Goal: Task Accomplishment & Management: Complete application form

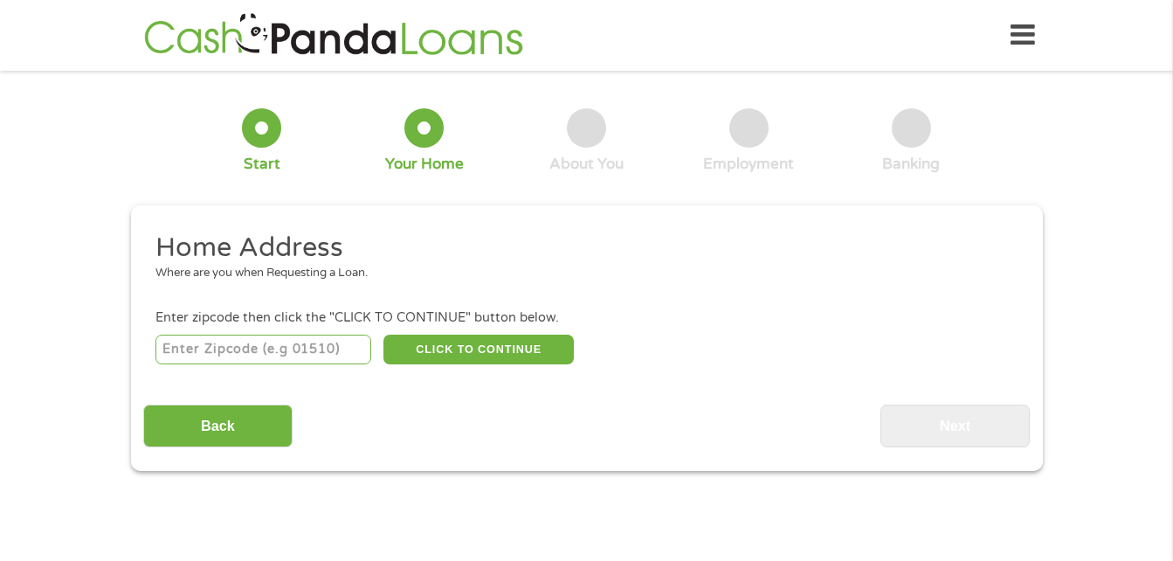
click at [314, 349] on input "number" at bounding box center [263, 349] width 216 height 30
type input "75143"
click at [458, 349] on button "CLICK TO CONTINUE" at bounding box center [478, 349] width 190 height 30
type input "75143"
type input "[PERSON_NAME]"
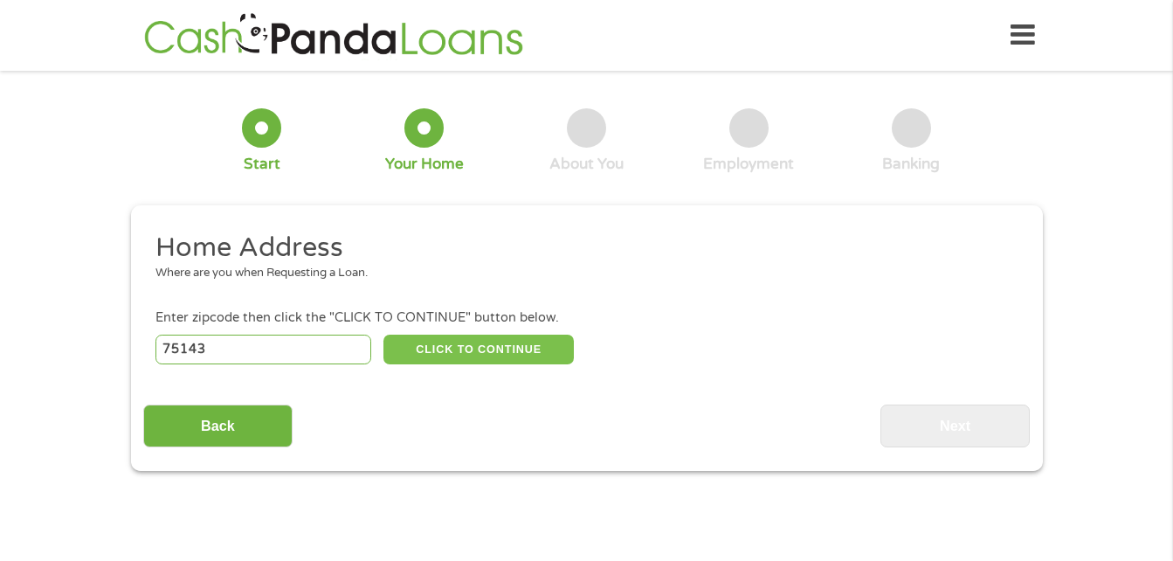
select select "[US_STATE]"
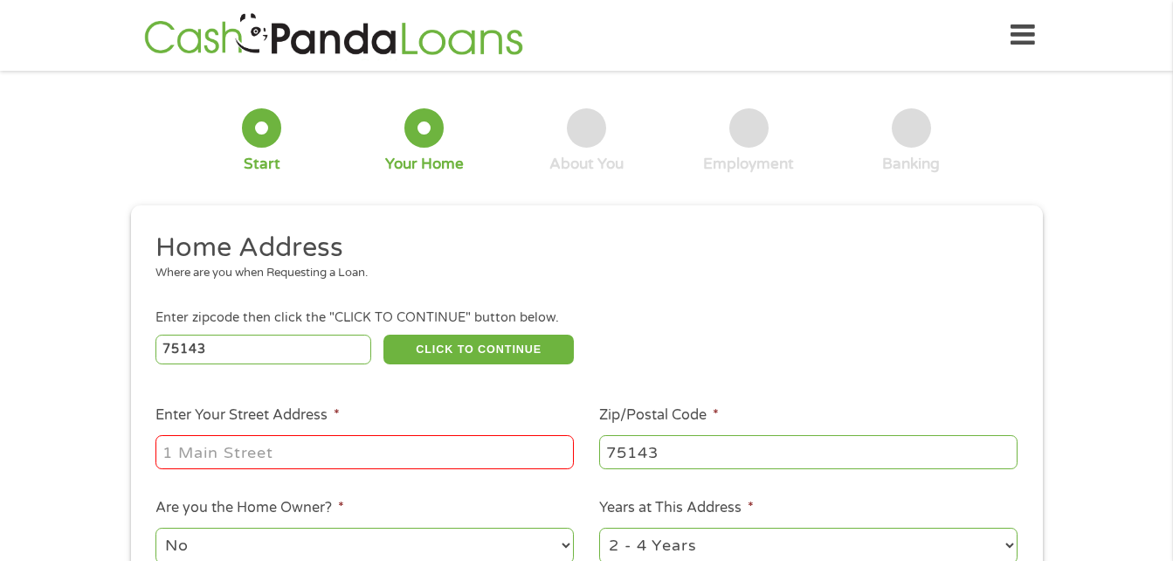
click at [412, 454] on input "Enter Your Street Address *" at bounding box center [364, 451] width 418 height 33
type input "520 [PERSON_NAME]"
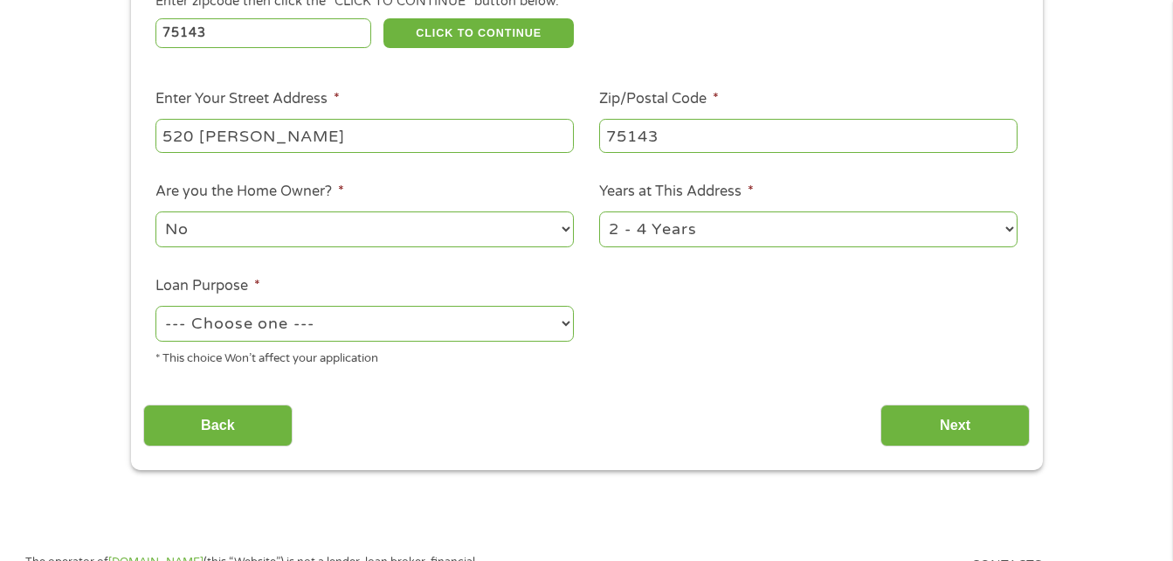
scroll to position [327, 0]
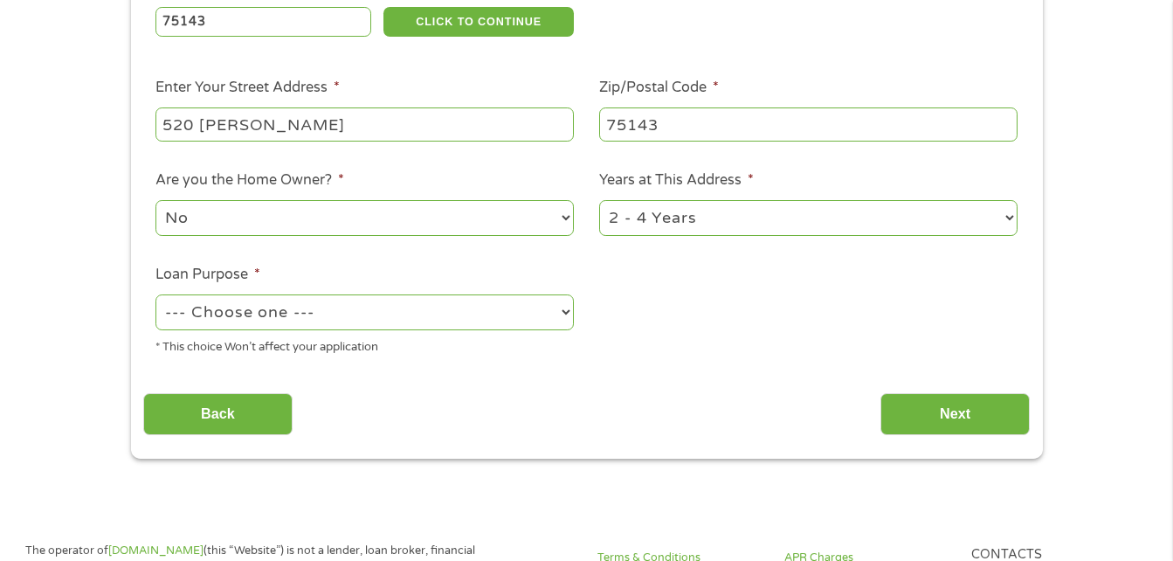
click at [465, 307] on select "--- Choose one --- Pay Bills Debt Consolidation Home Improvement Major Purchase…" at bounding box center [364, 312] width 418 height 36
select select "other"
click at [155, 294] on select "--- Choose one --- Pay Bills Debt Consolidation Home Improvement Major Purchase…" at bounding box center [364, 312] width 418 height 36
click at [938, 405] on input "Next" at bounding box center [954, 414] width 149 height 43
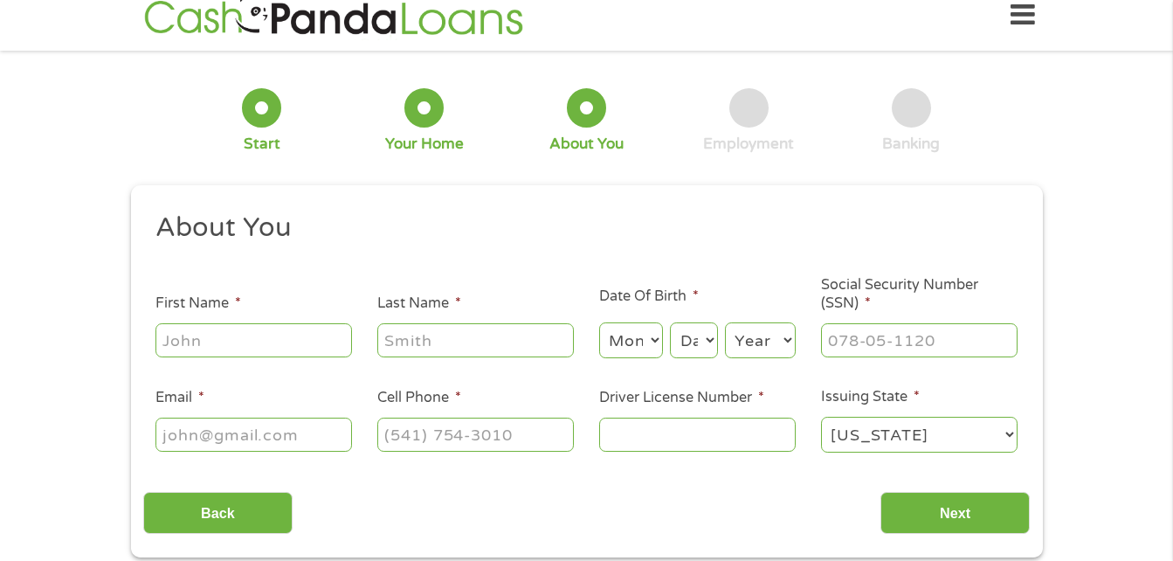
scroll to position [0, 0]
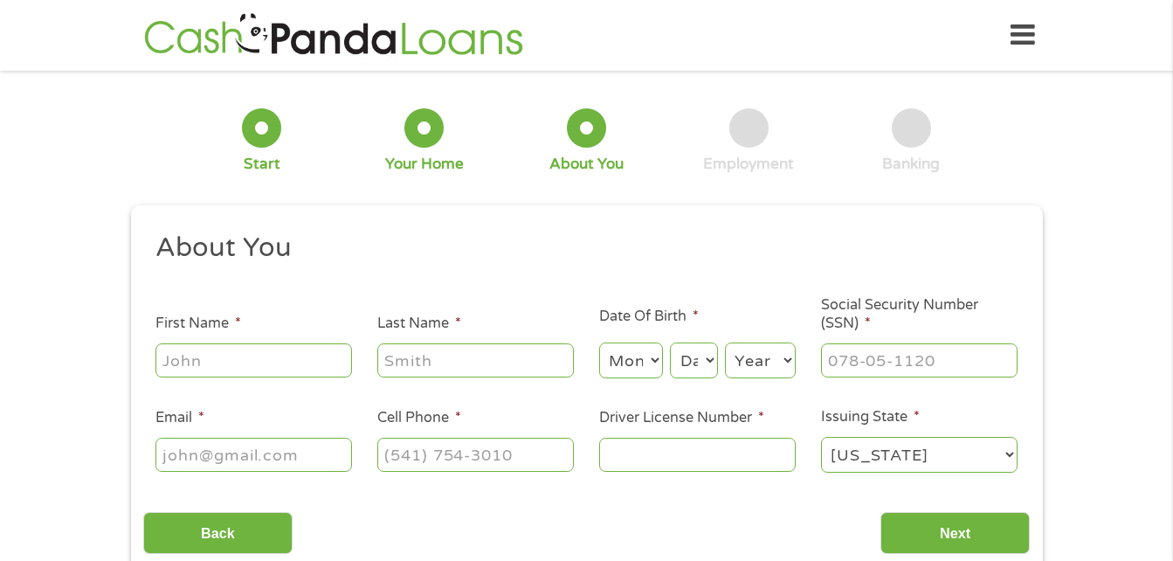
click at [252, 354] on input "First Name *" at bounding box center [253, 359] width 196 height 33
type input "[PERSON_NAME]"
type input "[EMAIL_ADDRESS][DOMAIN_NAME]"
type input "[PHONE_NUMBER]"
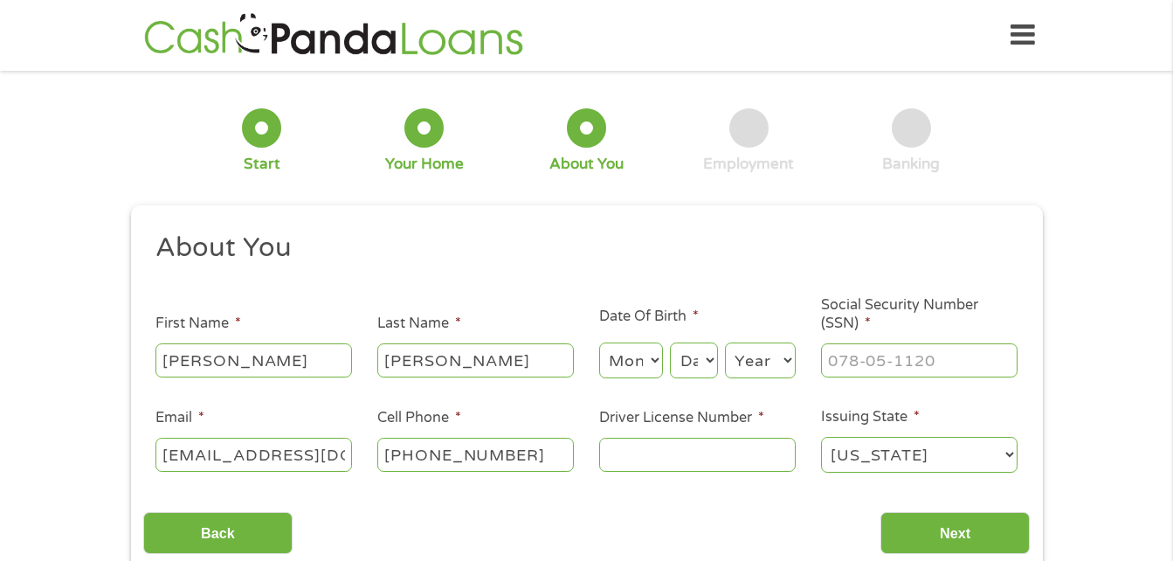
click at [649, 356] on select "Month 1 2 3 4 5 6 7 8 9 10 11 12" at bounding box center [631, 360] width 64 height 36
select select "6"
click at [599, 342] on select "Month 1 2 3 4 5 6 7 8 9 10 11 12" at bounding box center [631, 360] width 64 height 36
click at [695, 365] on select "Day 1 2 3 4 5 6 7 8 9 10 11 12 13 14 15 16 17 18 19 20 21 22 23 24 25 26 27 28 …" at bounding box center [693, 360] width 47 height 36
select select "6"
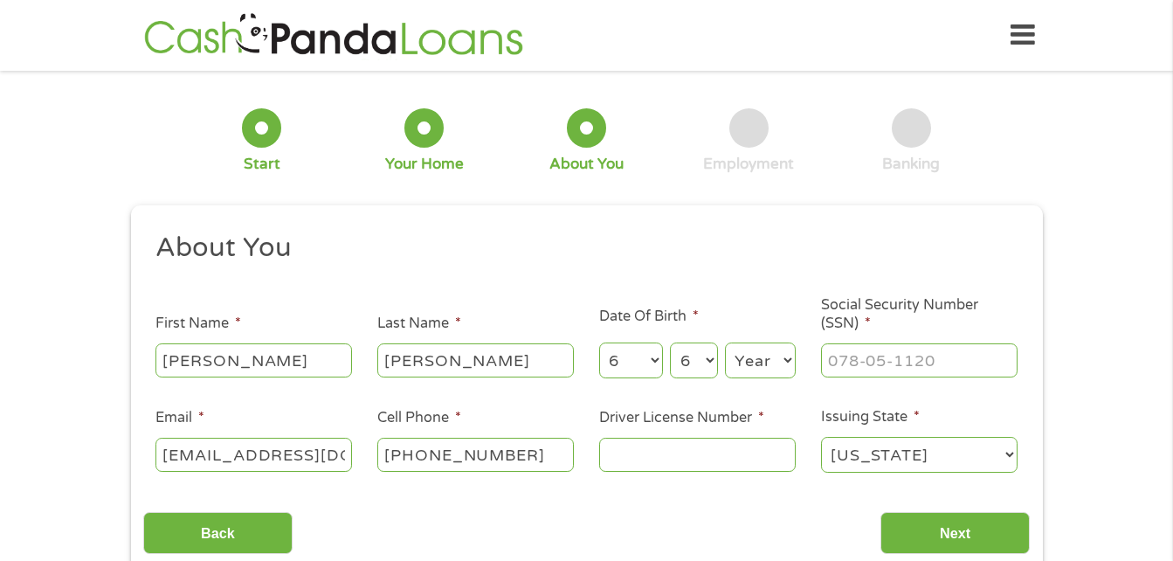
click at [670, 342] on select "Day 1 2 3 4 5 6 7 8 9 10 11 12 13 14 15 16 17 18 19 20 21 22 23 24 25 26 27 28 …" at bounding box center [693, 360] width 47 height 36
click at [763, 352] on select "Year [DATE] 2006 2005 2004 2003 2002 2001 2000 1999 1998 1997 1996 1995 1994 19…" at bounding box center [760, 360] width 71 height 36
select select "1996"
click at [725, 342] on select "Year [DATE] 2006 2005 2004 2003 2002 2001 2000 1999 1998 1997 1996 1995 1994 19…" at bounding box center [760, 360] width 71 height 36
click at [926, 374] on input "___-__-____" at bounding box center [919, 359] width 196 height 33
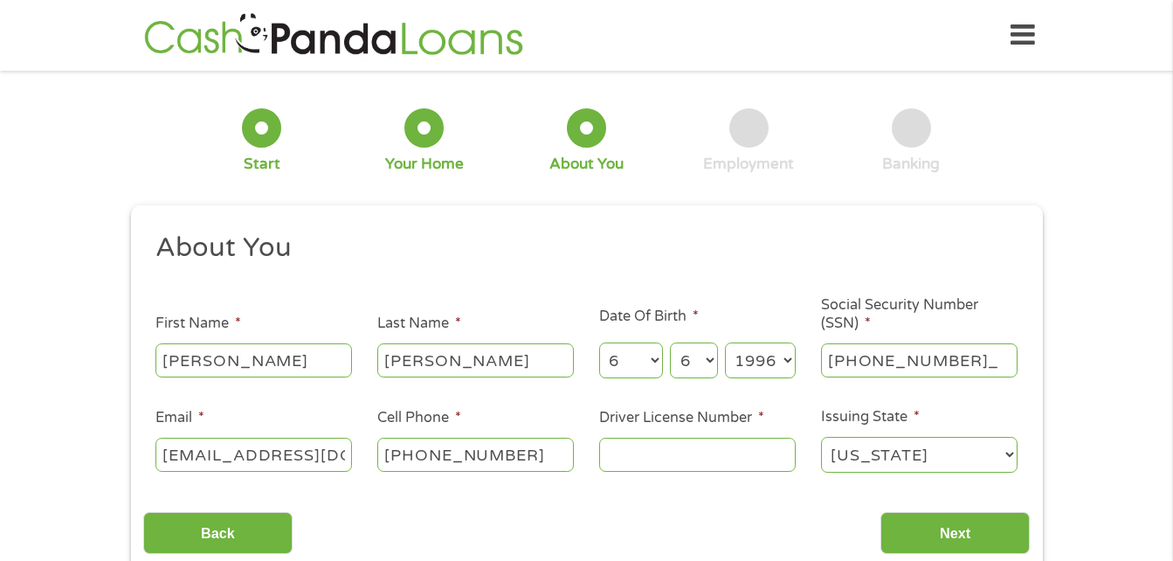
type input "628-54-6654"
click at [708, 465] on input "Driver License Number *" at bounding box center [697, 453] width 196 height 33
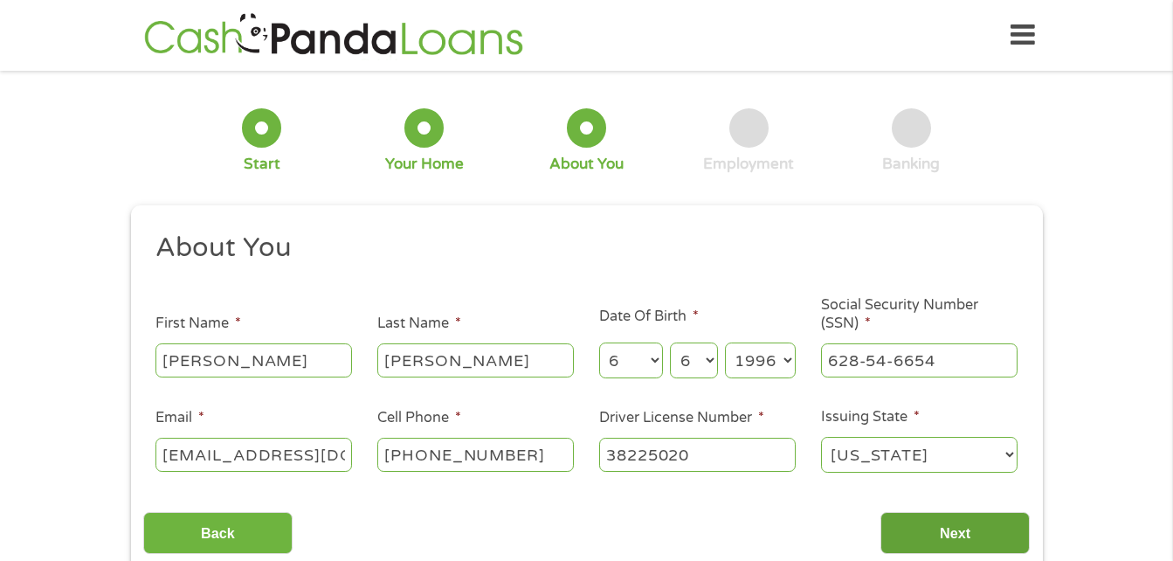
type input "38225020"
click at [969, 532] on input "Next" at bounding box center [954, 533] width 149 height 43
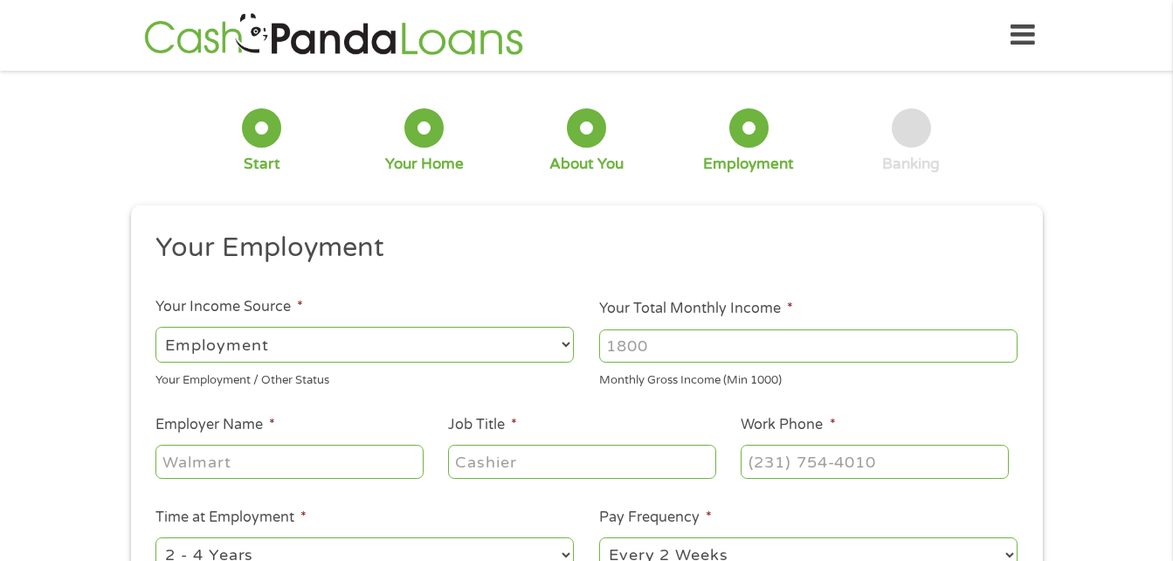
scroll to position [7, 7]
click at [548, 338] on select "--- Choose one --- Employment [DEMOGRAPHIC_DATA] Benefits" at bounding box center [364, 345] width 418 height 36
select select "selfEmployed"
click at [155, 327] on select "--- Choose one --- Employment [DEMOGRAPHIC_DATA] Benefits" at bounding box center [364, 345] width 418 height 36
click at [665, 353] on input "Your Total Monthly Income *" at bounding box center [808, 345] width 418 height 33
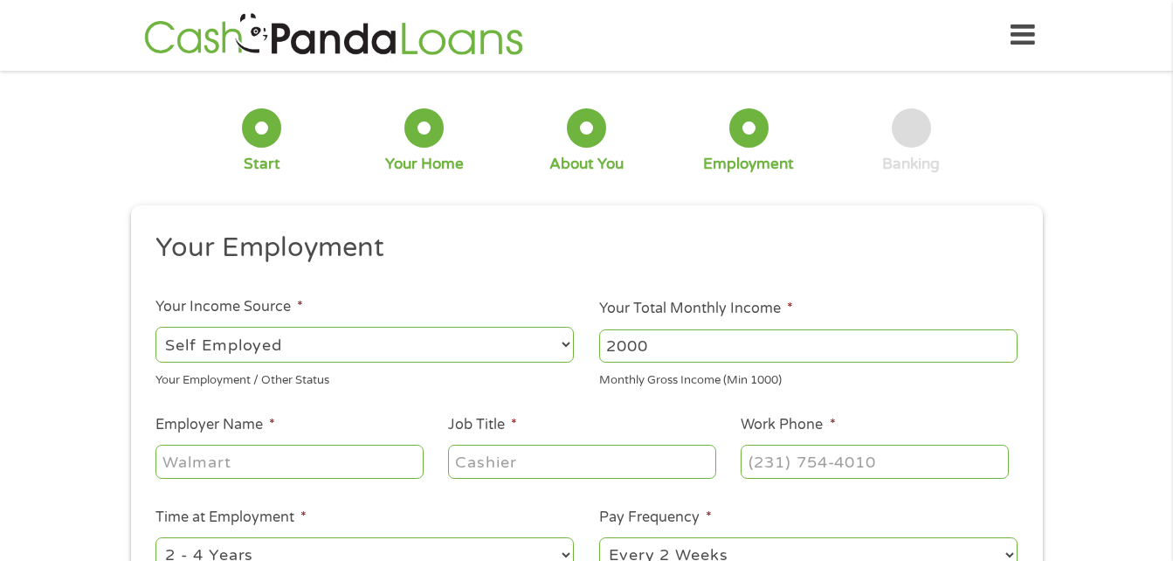
type input "2000"
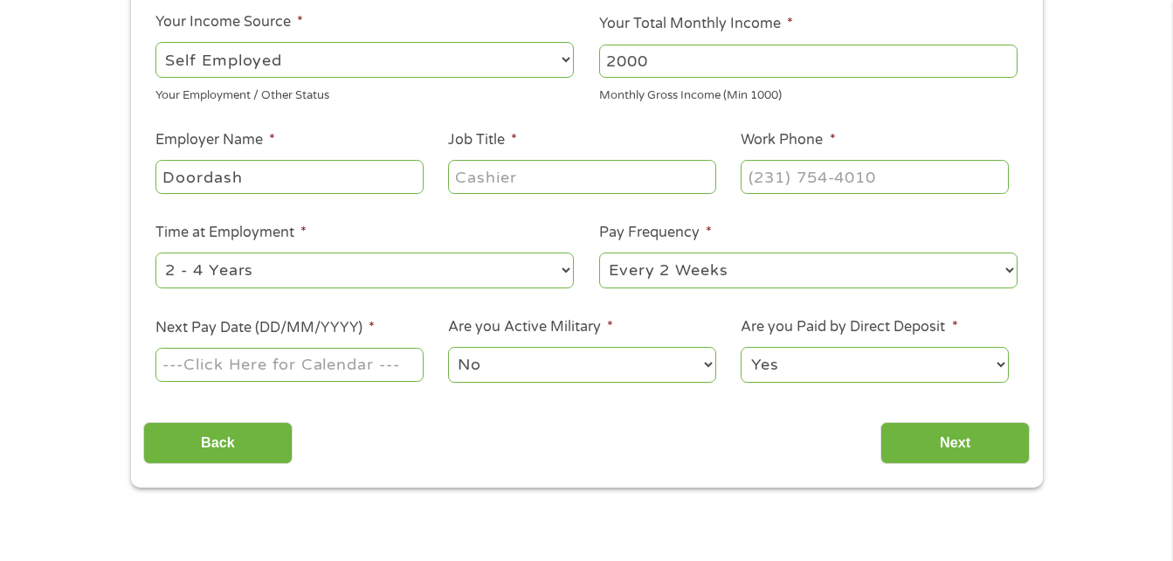
scroll to position [292, 0]
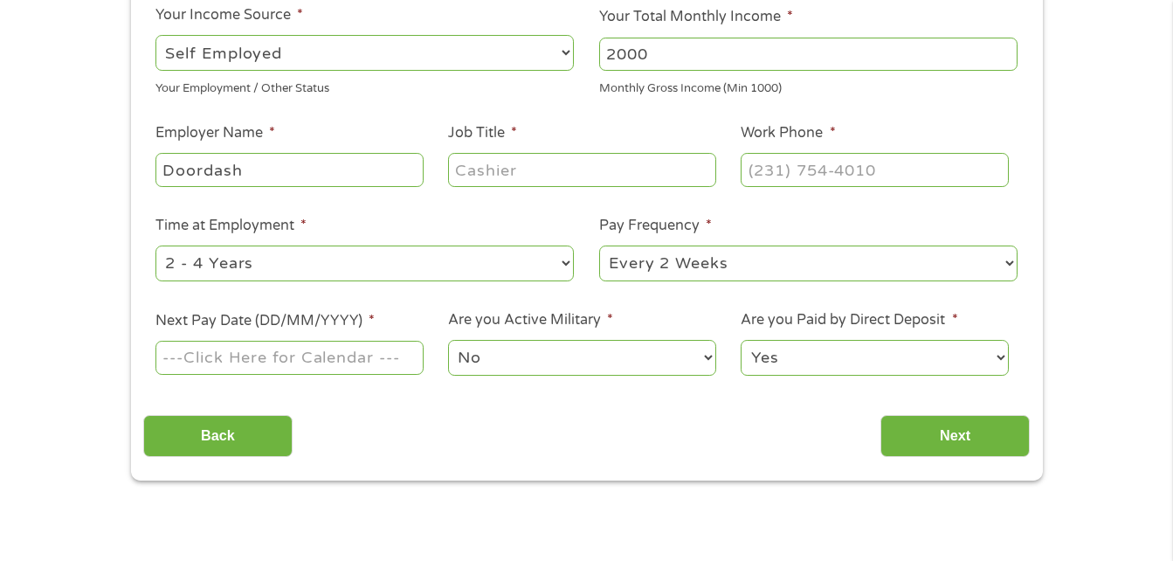
type input "Doordash"
click at [667, 169] on input "Job Title *" at bounding box center [581, 169] width 267 height 33
type input "delivery driver"
click at [906, 155] on input "(___) ___-____" at bounding box center [873, 169] width 267 height 33
type input "[PHONE_NUMBER]"
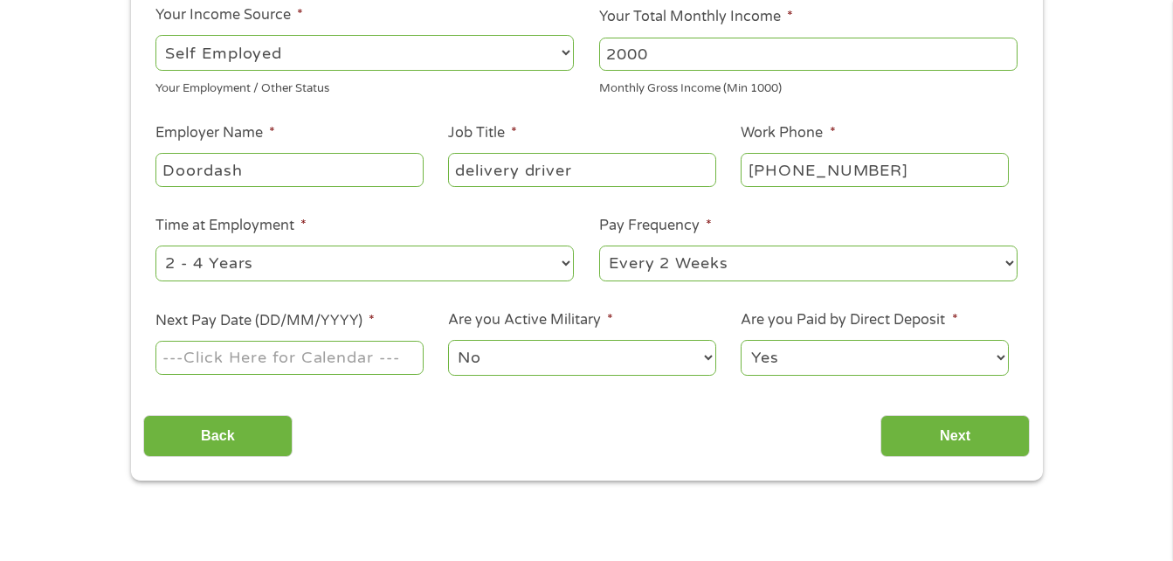
click at [474, 249] on select "--- Choose one --- 1 Year or less 1 - 2 Years 2 - 4 Years Over 4 Years" at bounding box center [364, 263] width 418 height 36
select select "60months"
click at [155, 245] on select "--- Choose one --- 1 Year or less 1 - 2 Years 2 - 4 Years Over 4 Years" at bounding box center [364, 263] width 418 height 36
click at [670, 262] on select "--- Choose one --- Every 2 Weeks Every Week Monthly Semi-Monthly" at bounding box center [808, 263] width 418 height 36
select select "weekly"
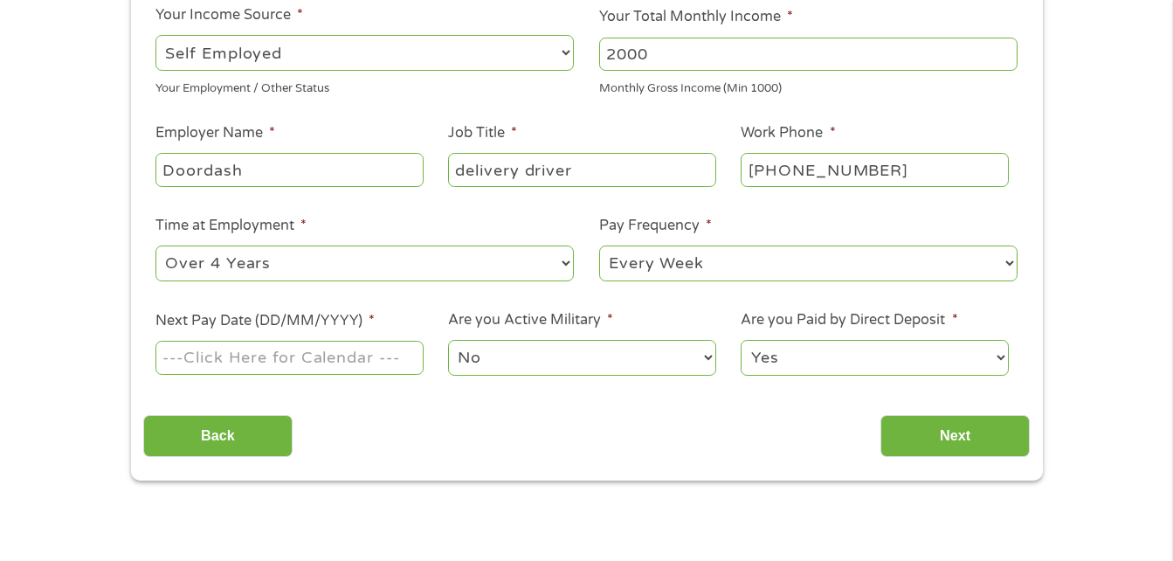
click at [599, 245] on select "--- Choose one --- Every 2 Weeks Every Week Monthly Semi-Monthly" at bounding box center [808, 263] width 418 height 36
click at [382, 368] on input "Next Pay Date (DD/MM/YYYY) *" at bounding box center [288, 357] width 267 height 33
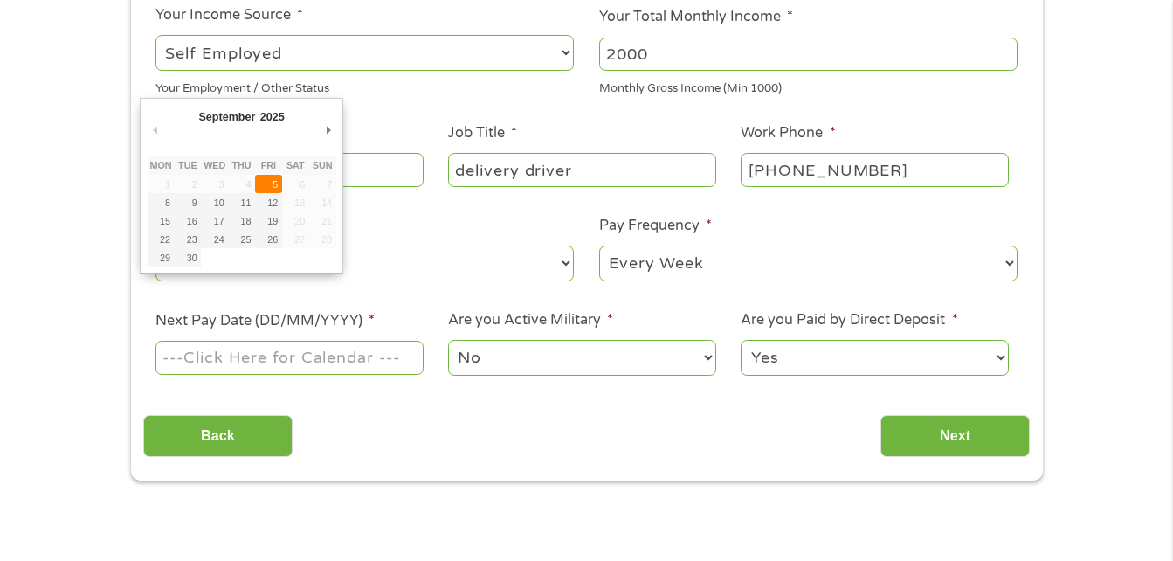
type input "[DATE]"
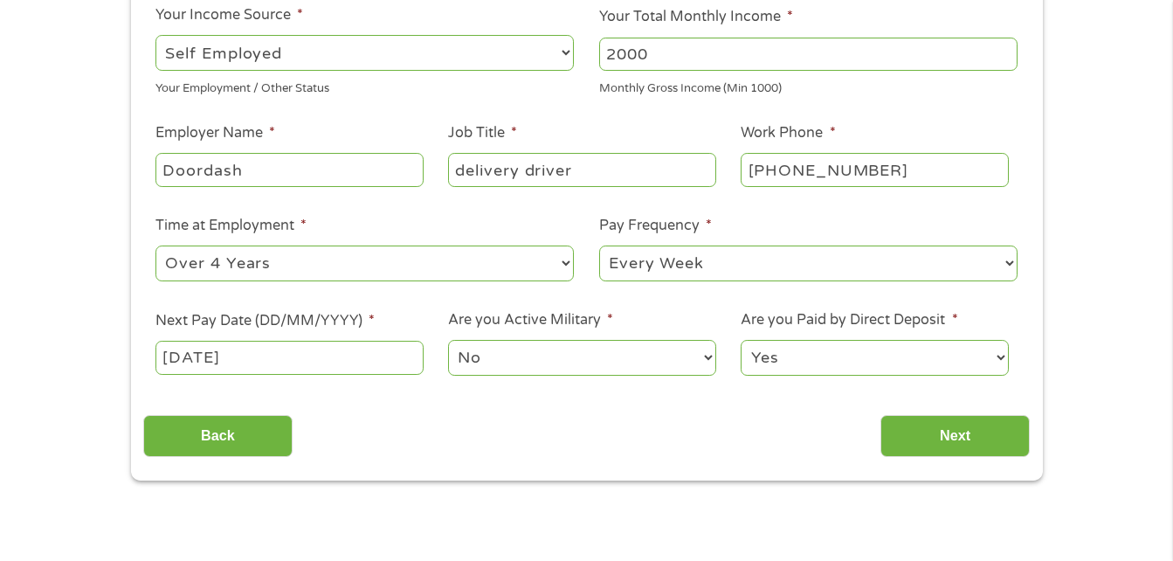
click at [526, 351] on select "No Yes" at bounding box center [581, 358] width 267 height 36
click at [795, 440] on div "Back Next" at bounding box center [586, 429] width 886 height 55
click at [929, 446] on input "Next" at bounding box center [954, 436] width 149 height 43
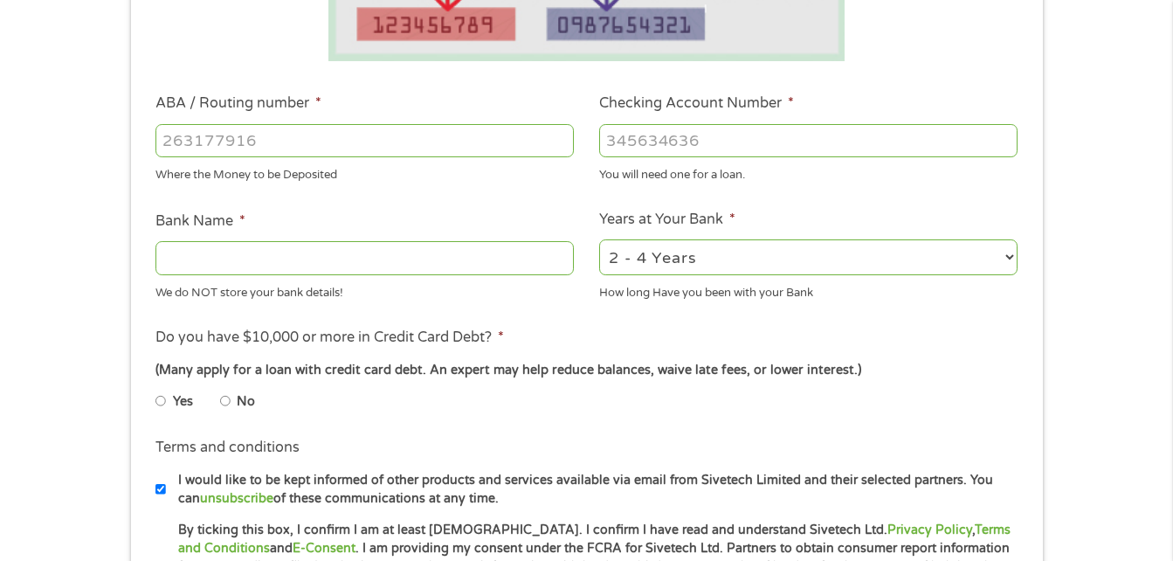
scroll to position [477, 0]
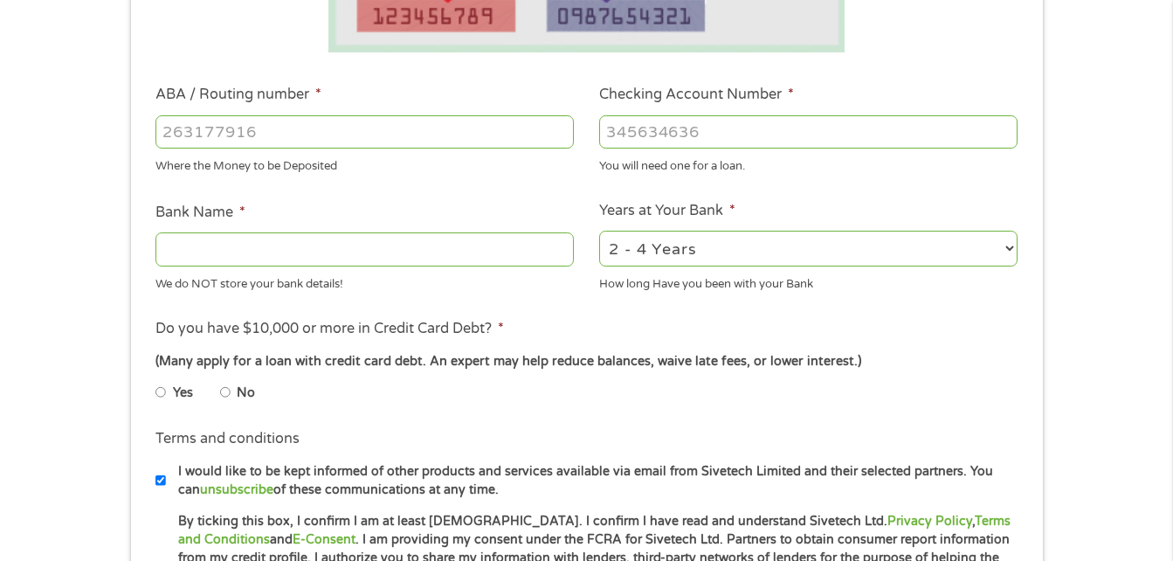
click at [498, 127] on input "ABA / Routing number *" at bounding box center [364, 131] width 418 height 33
type input "075972202"
type input "STARION FINANCIAL"
type input "075972202"
type input "700542826719001"
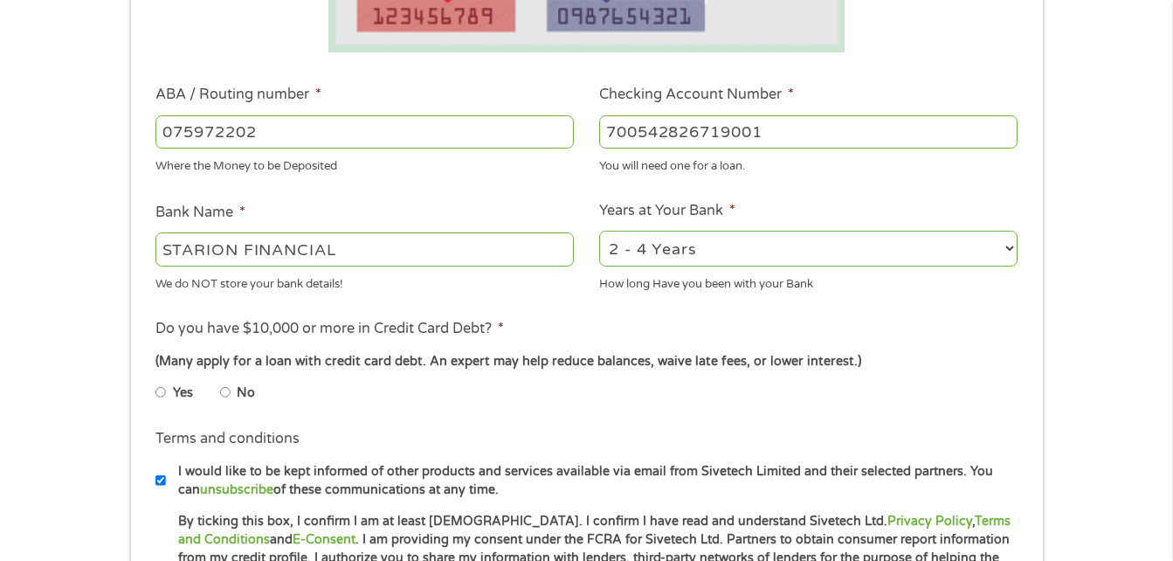
click at [227, 389] on input "No" at bounding box center [225, 392] width 10 height 28
radio input "true"
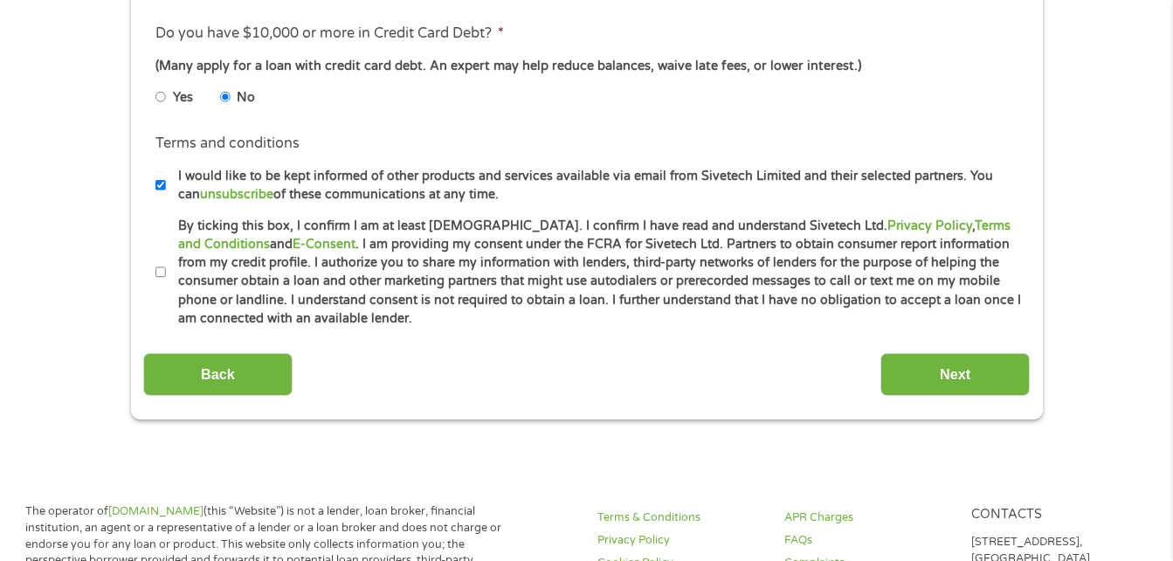
scroll to position [785, 0]
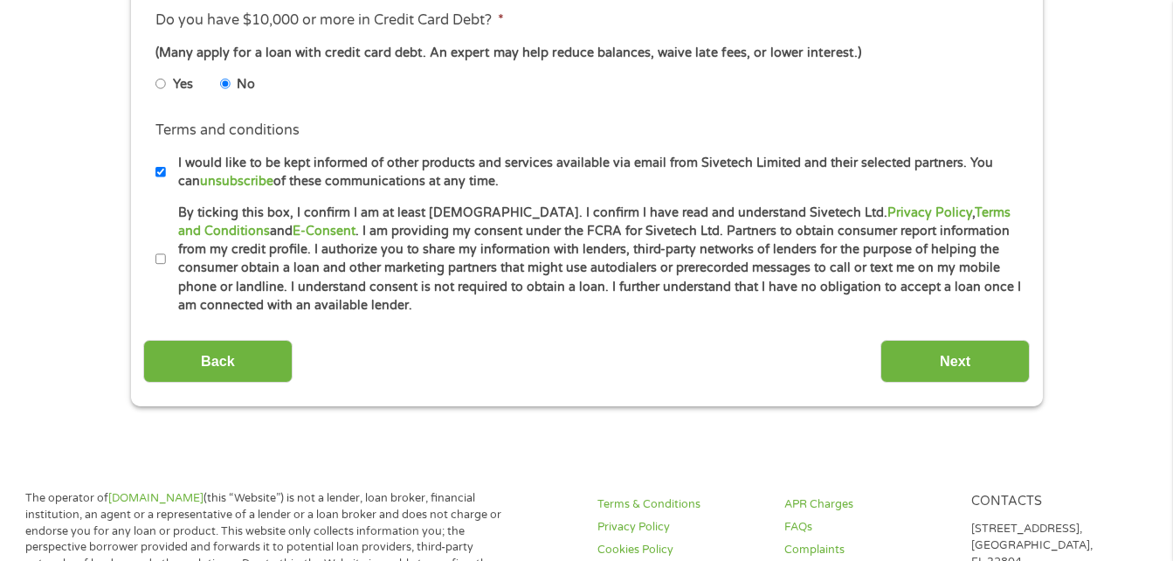
click at [159, 261] on input "By ticking this box, I confirm I am at least [DEMOGRAPHIC_DATA]. I confirm I ha…" at bounding box center [160, 259] width 10 height 28
checkbox input "true"
click at [968, 373] on input "Next" at bounding box center [954, 361] width 149 height 43
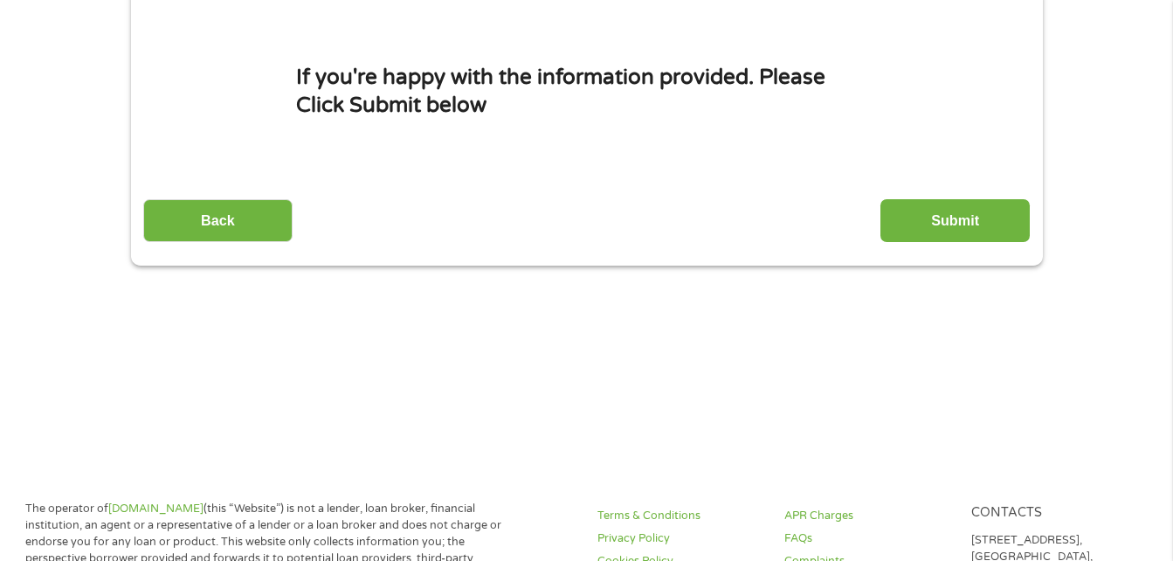
scroll to position [0, 0]
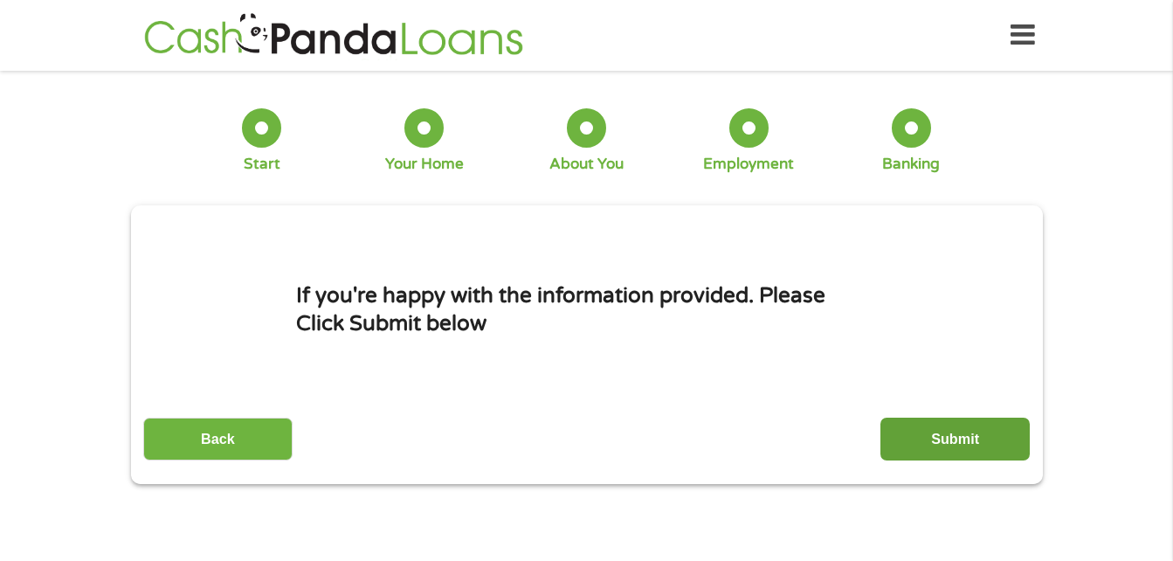
click at [948, 432] on input "Submit" at bounding box center [954, 438] width 149 height 43
